Goal: Information Seeking & Learning: Learn about a topic

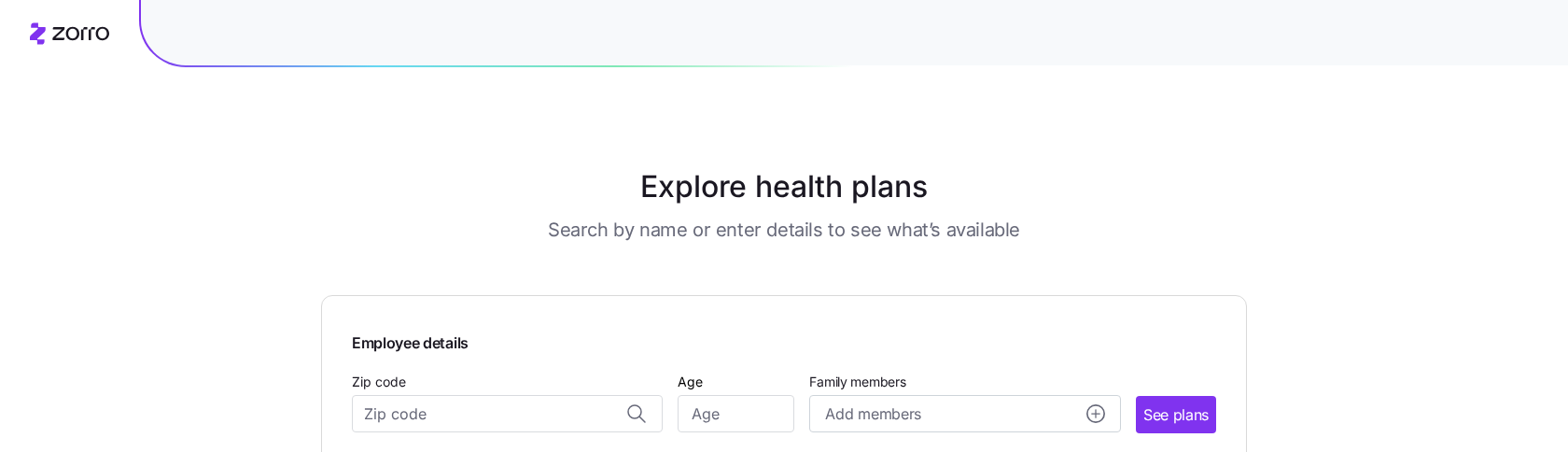
click at [210, 450] on div "Explore health plans Search by name or enter details to see what’s available Em…" at bounding box center [784, 254] width 1568 height 508
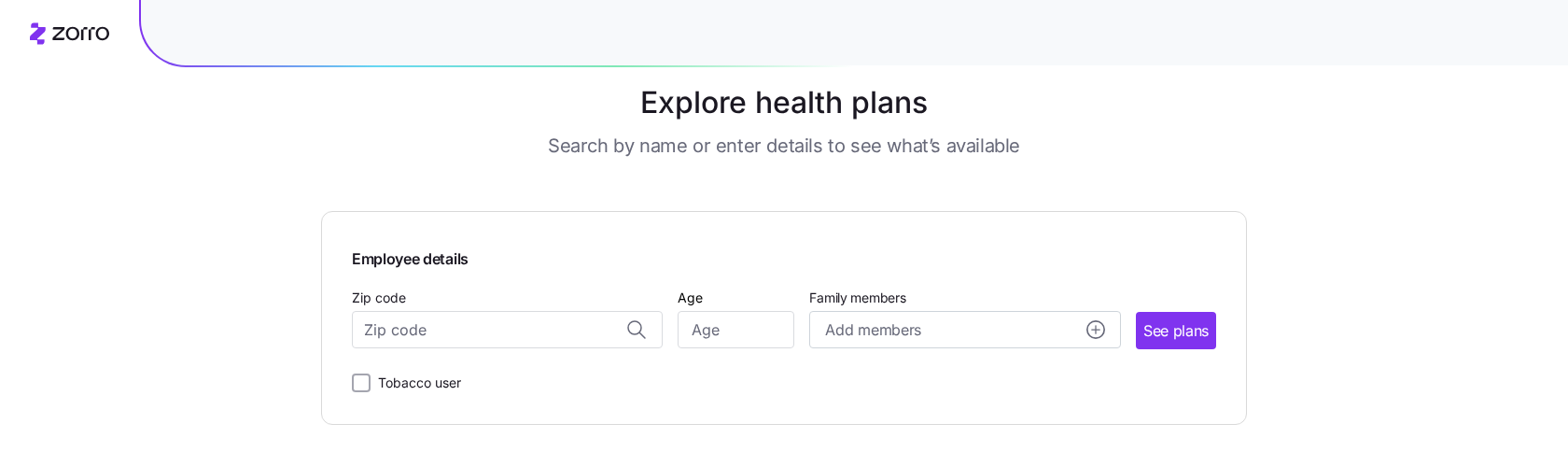
scroll to position [100, 0]
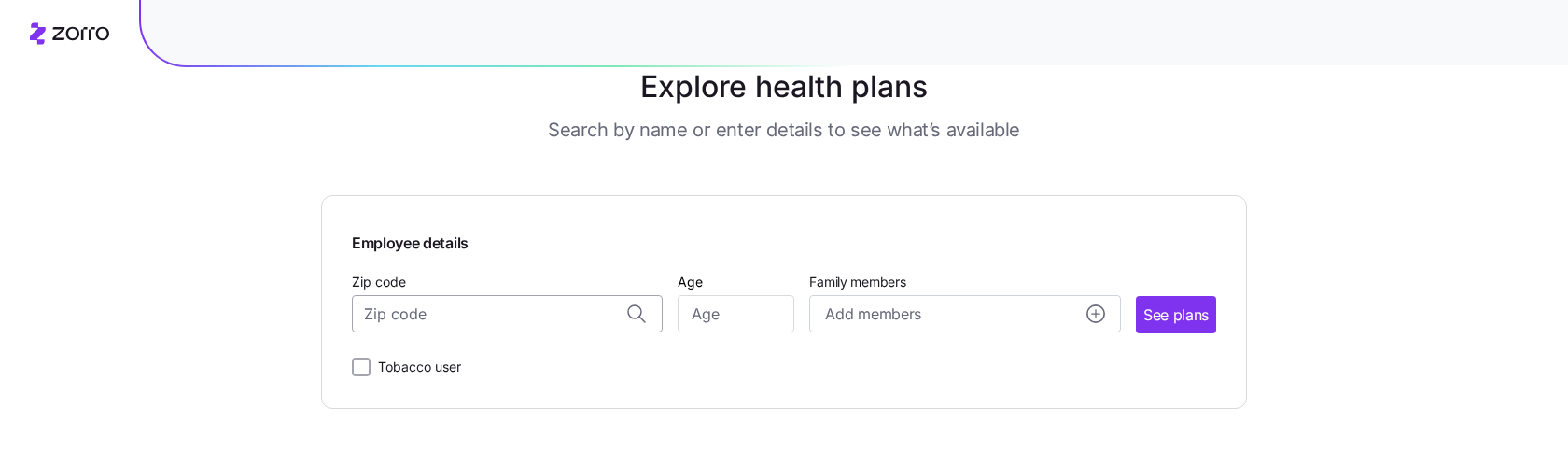
click at [498, 315] on input "Zip code" at bounding box center [507, 313] width 311 height 37
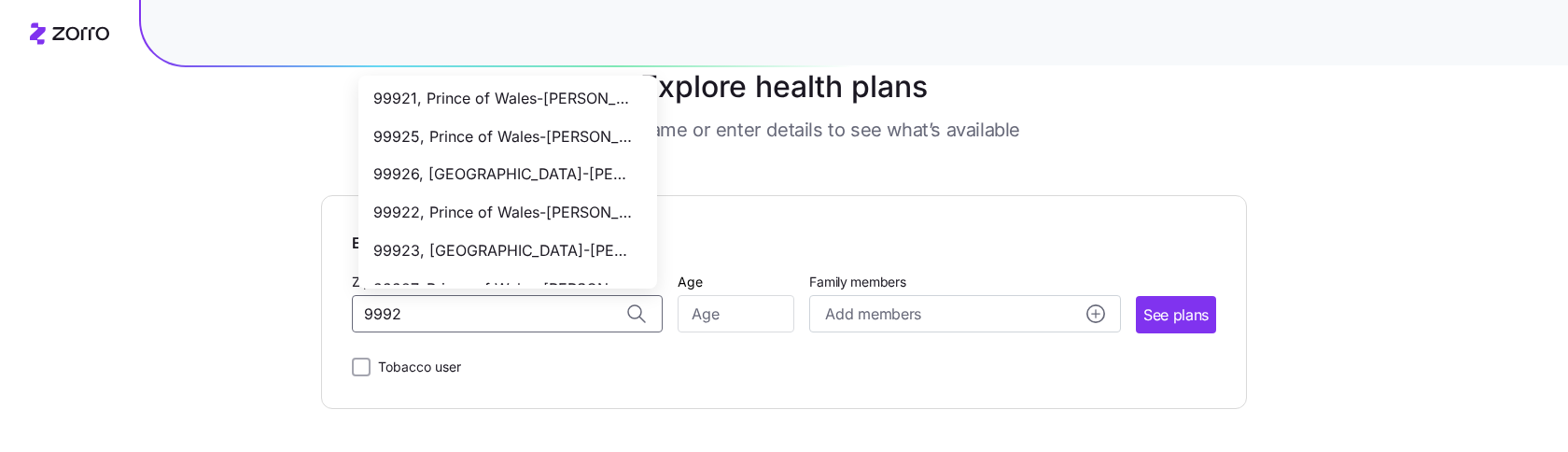
click at [422, 179] on span "99926, Prince of Wales-Hyder Census Area, AK" at bounding box center [504, 174] width 261 height 23
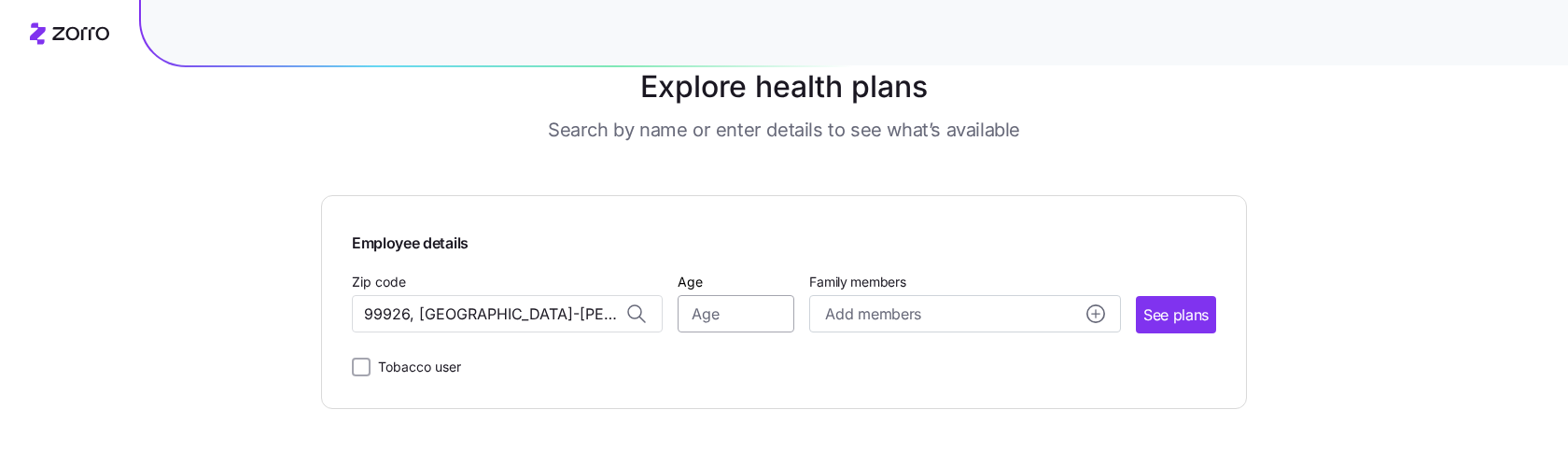
type input "99926, Prince of Wales-Hyder Census Area, AK"
click at [777, 330] on input "Age" at bounding box center [735, 313] width 116 height 37
type input "22"
click at [1150, 329] on button "See plans" at bounding box center [1176, 314] width 80 height 37
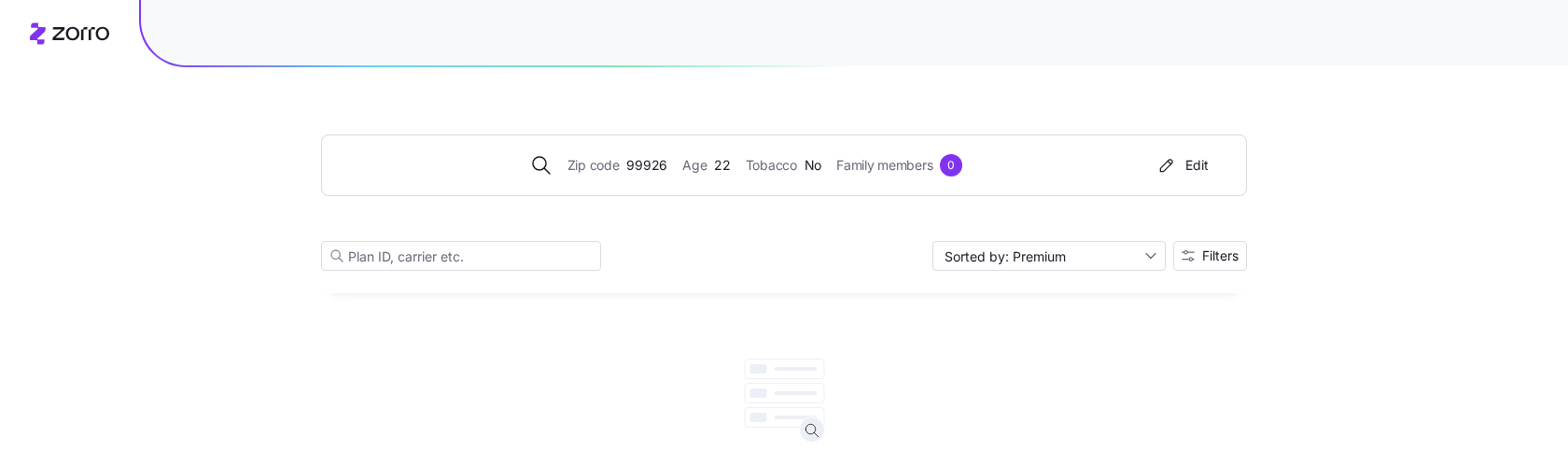
scroll to position [88, 0]
